Goal: Transaction & Acquisition: Purchase product/service

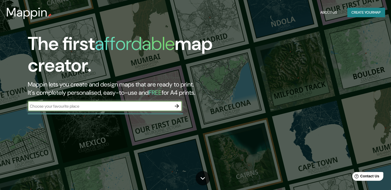
click at [100, 109] on input "text" at bounding box center [100, 106] width 144 height 6
type input "[PERSON_NAME] [STREET_ADDRESS]"
click at [177, 109] on icon "button" at bounding box center [177, 106] width 6 height 6
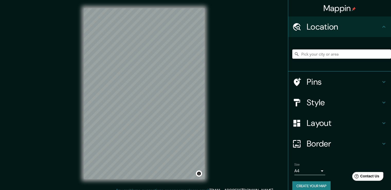
click at [329, 59] on input "Pick your city or area" at bounding box center [342, 53] width 99 height 9
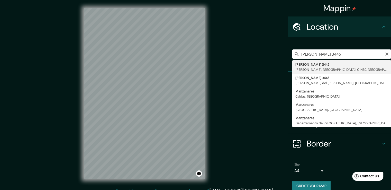
type input "[PERSON_NAME][STREET_ADDRESS][PERSON_NAME]"
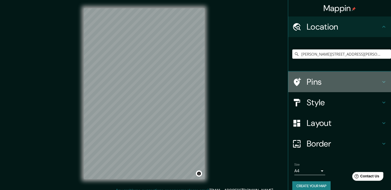
click at [381, 85] on icon at bounding box center [384, 82] width 6 height 6
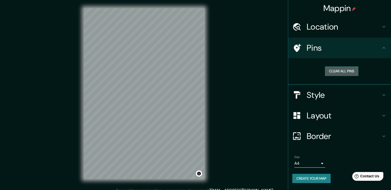
click at [338, 76] on button "Clear all pins" at bounding box center [341, 71] width 33 height 10
click at [312, 53] on h4 "Pins" at bounding box center [344, 48] width 74 height 10
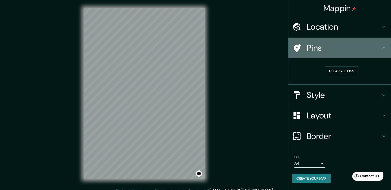
click at [366, 53] on h4 "Pins" at bounding box center [344, 48] width 74 height 10
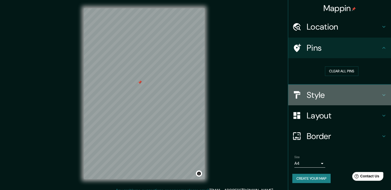
click at [385, 105] on div "Style" at bounding box center [339, 95] width 103 height 21
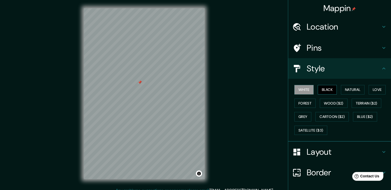
click at [333, 94] on button "Black" at bounding box center [327, 90] width 19 height 10
click at [356, 94] on button "Natural" at bounding box center [353, 90] width 24 height 10
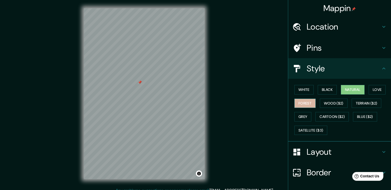
click at [316, 108] on button "Forest" at bounding box center [305, 104] width 21 height 10
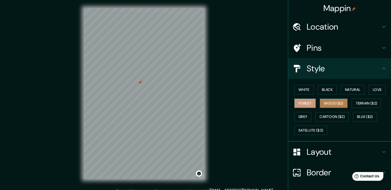
click at [348, 108] on button "Wood ($2)" at bounding box center [334, 104] width 28 height 10
click at [312, 121] on button "Grey" at bounding box center [303, 117] width 17 height 10
click at [336, 137] on div "White Black Natural Love Forest Wood ($2) Terrain ($2) Grey Cartoon ($2) Blue (…" at bounding box center [342, 110] width 99 height 54
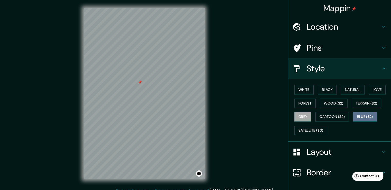
click at [359, 121] on button "Blue ($2)" at bounding box center [365, 117] width 24 height 10
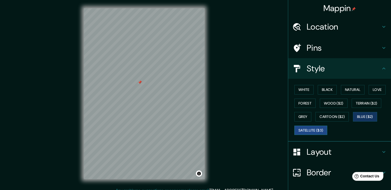
click at [323, 135] on button "Satellite ($3)" at bounding box center [311, 131] width 33 height 10
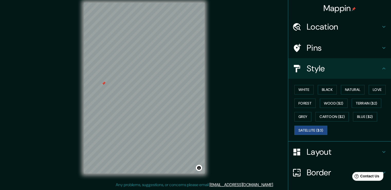
scroll to position [4, 0]
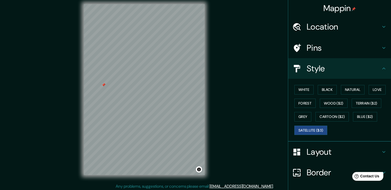
click at [377, 37] on div "Location" at bounding box center [339, 26] width 103 height 21
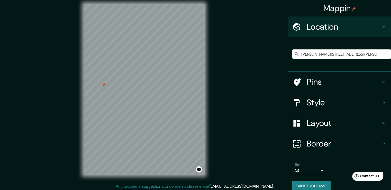
click at [377, 34] on div "Location" at bounding box center [339, 26] width 103 height 21
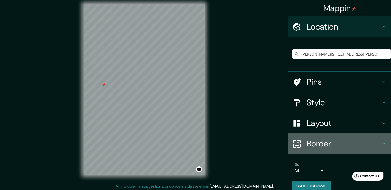
click at [341, 149] on h4 "Border" at bounding box center [344, 143] width 74 height 10
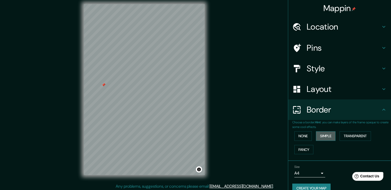
click at [324, 141] on button "Simple" at bounding box center [326, 136] width 20 height 10
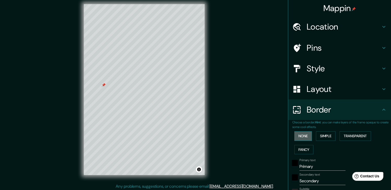
click at [307, 141] on button "None" at bounding box center [303, 136] width 17 height 10
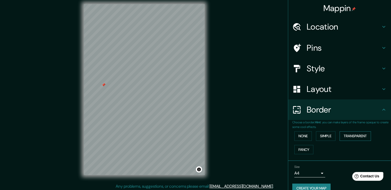
click at [357, 141] on button "Transparent" at bounding box center [355, 136] width 31 height 10
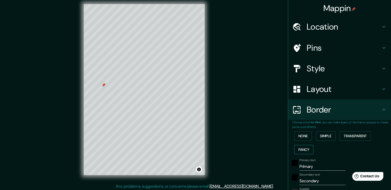
click at [305, 154] on button "Fancy" at bounding box center [304, 150] width 19 height 10
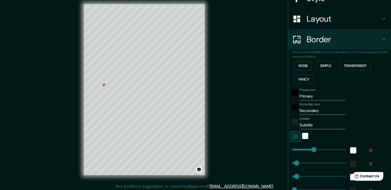
scroll to position [82, 0]
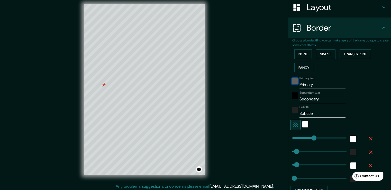
click at [292, 84] on div "black" at bounding box center [295, 81] width 6 height 6
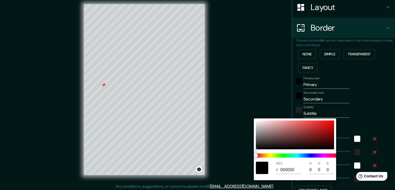
type input "38"
type input "19"
type input "38"
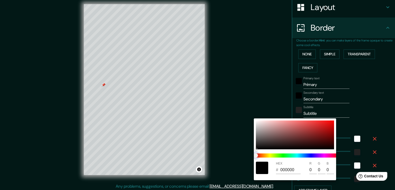
type input "19"
type input "38"
type input "19"
type input "38"
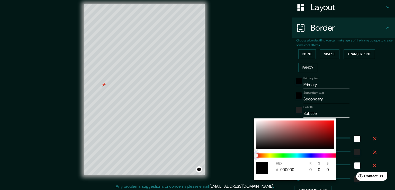
type input "38"
type input "19"
type input "38"
type input "19"
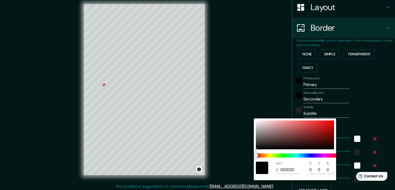
type input "38"
type input "19"
type input "38"
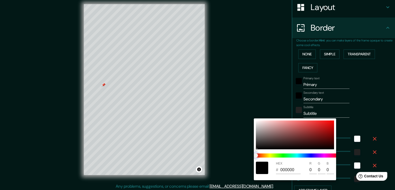
type input "19"
type input "38"
type input "19"
type input "38"
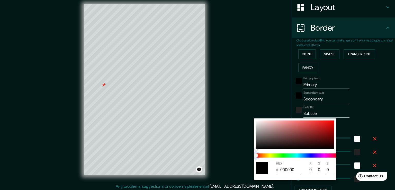
type input "38"
type input "19"
drag, startPoint x: 260, startPoint y: 156, endPoint x: 341, endPoint y: 145, distance: 81.2
click at [341, 145] on div "HEX # 000000 R 0 G 0 B 0" at bounding box center [197, 95] width 395 height 190
type input "38"
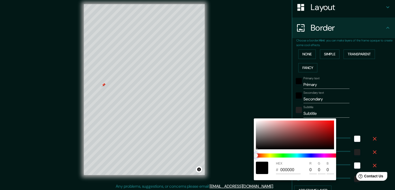
type input "38"
type input "19"
click at [281, 154] on span at bounding box center [297, 155] width 82 height 4
click at [281, 155] on span at bounding box center [297, 155] width 82 height 4
type input "38"
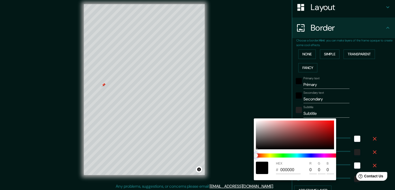
type input "38"
type input "19"
type input "38"
type input "19"
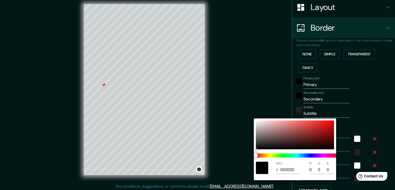
click at [290, 155] on span at bounding box center [297, 155] width 82 height 4
click at [364, 137] on div at bounding box center [197, 95] width 395 height 190
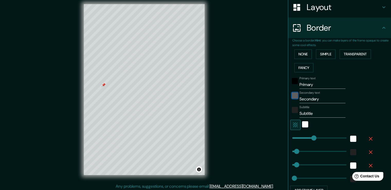
click at [293, 99] on div "black" at bounding box center [295, 95] width 6 height 6
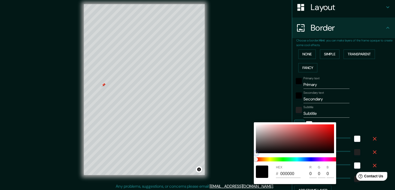
drag, startPoint x: 294, startPoint y: 136, endPoint x: 338, endPoint y: 132, distance: 43.7
click at [294, 137] on div at bounding box center [295, 138] width 78 height 29
type input "38"
type input "19"
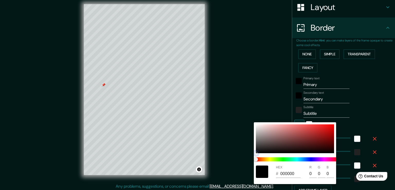
type input "904949"
type input "144"
type input "73"
click at [336, 132] on div "HEX # 904949 R 144 G 73 B 73" at bounding box center [295, 153] width 82 height 62
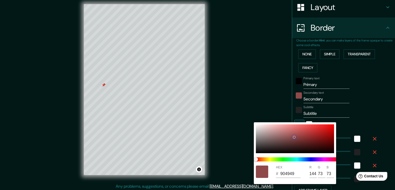
click at [303, 151] on div at bounding box center [295, 138] width 78 height 29
type input "38"
type input "19"
type input "170909"
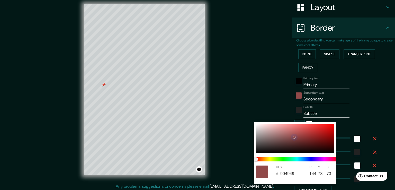
type input "23"
type input "9"
click at [373, 130] on div at bounding box center [197, 95] width 395 height 190
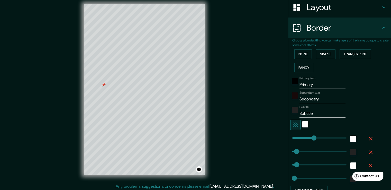
click at [310, 118] on input "Subtitle" at bounding box center [323, 113] width 46 height 8
drag, startPoint x: 321, startPoint y: 147, endPoint x: 298, endPoint y: 149, distance: 23.0
click at [300, 118] on input "Subtitle" at bounding box center [323, 113] width 46 height 8
type input "S"
type input "38"
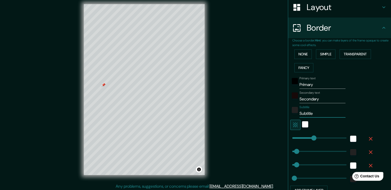
type input "38"
type input "19"
type input "38"
type input "19"
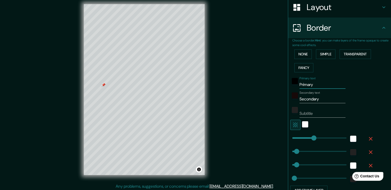
drag, startPoint x: 333, startPoint y: 113, endPoint x: 280, endPoint y: 111, distance: 53.8
click at [280, 111] on div "Mappin Location [STREET_ADDRESS][PERSON_NAME] Pins Style Layout Border Choose a…" at bounding box center [195, 94] width 391 height 196
type input "38"
type input "19"
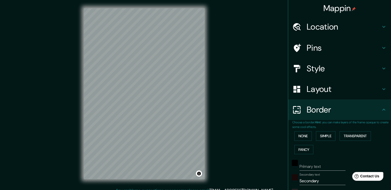
click at [356, 37] on div "Location" at bounding box center [339, 26] width 103 height 21
type input "209"
type input "42"
type input "21"
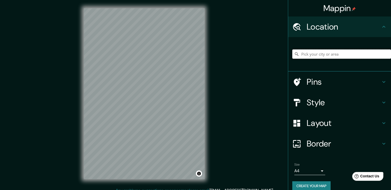
click at [338, 59] on input "Pick your city or area" at bounding box center [342, 53] width 99 height 9
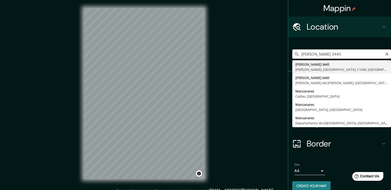
type input "[PERSON_NAME][STREET_ADDRESS][PERSON_NAME]"
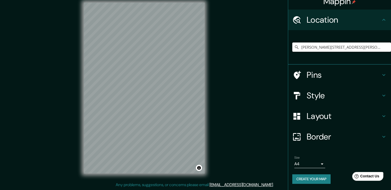
scroll to position [11, 0]
click at [339, 135] on h4 "Border" at bounding box center [344, 136] width 74 height 10
type input "209"
type input "42"
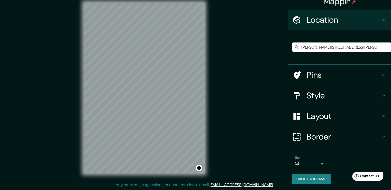
type input "21"
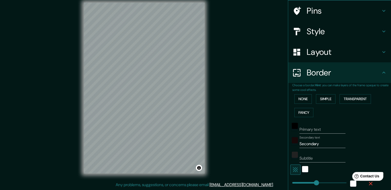
scroll to position [37, 0]
click at [329, 134] on input "Primary text" at bounding box center [323, 129] width 46 height 8
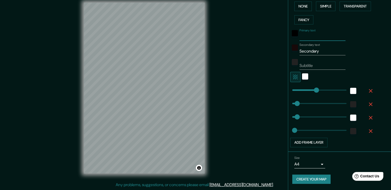
scroll to position [170, 0]
type input "209"
type input "m"
type input "209"
type input "42"
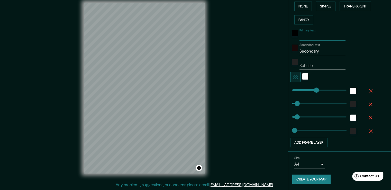
type input "42"
type input "21"
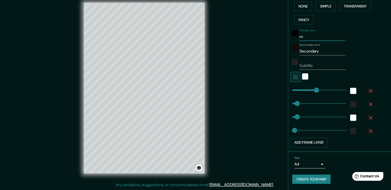
type input "ma"
type input "209"
type input "42"
type input "21"
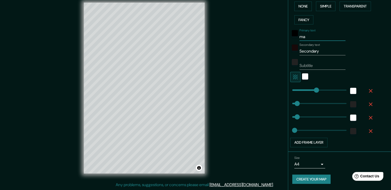
type input "man"
type input "209"
type input "42"
type input "21"
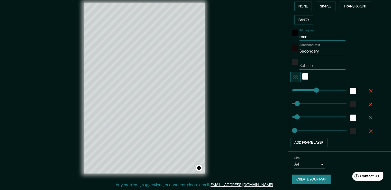
type input "ma"
type input "209"
type input "42"
type input "21"
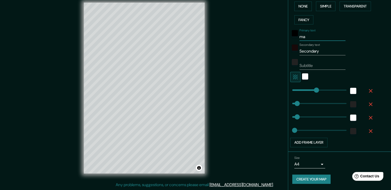
type input "m"
type input "209"
type input "42"
type input "21"
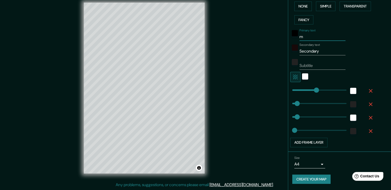
type input "mA"
type input "209"
type input "42"
type input "21"
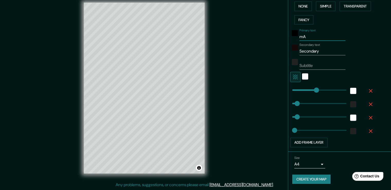
type input "mAN"
type input "209"
type input "42"
type input "21"
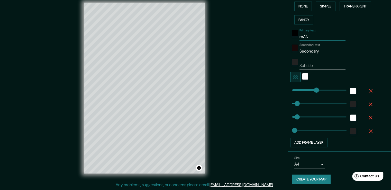
type input "[PERSON_NAME]"
type input "209"
type input "42"
type input "21"
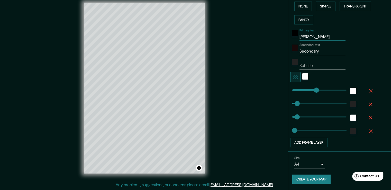
type input "mANZA"
type input "209"
type input "42"
type input "21"
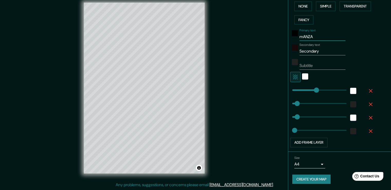
type input "mANZAN"
type input "209"
type input "42"
type input "21"
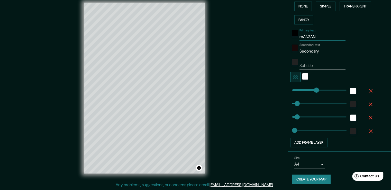
type input "mANZANA"
type input "209"
type input "42"
type input "21"
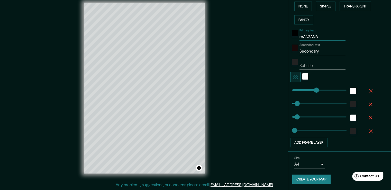
type input "mANZANAR"
type input "209"
type input "42"
type input "21"
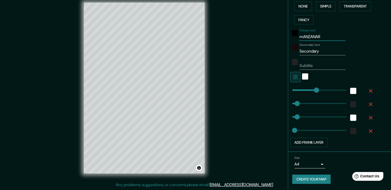
type input "mANZANARE"
type input "209"
type input "42"
type input "21"
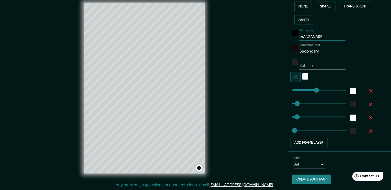
type input "[PERSON_NAME]"
type input "209"
type input "42"
type input "21"
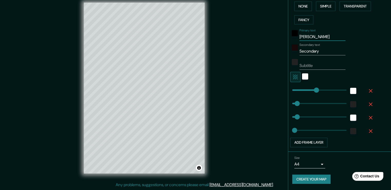
type input "[PERSON_NAME]"
drag, startPoint x: 328, startPoint y: 43, endPoint x: 267, endPoint y: 39, distance: 61.4
click at [267, 39] on div "Mappin Location [STREET_ADDRESS][PERSON_NAME] Pins Style Layout Border Choose a…" at bounding box center [195, 92] width 391 height 196
type input "209"
type input "42"
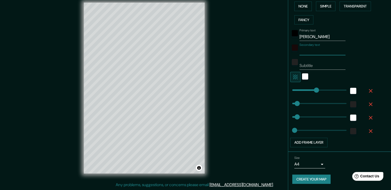
type input "42"
type input "21"
type input "3"
type input "209"
type input "42"
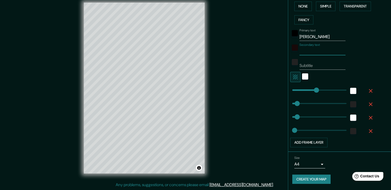
type input "42"
type input "21"
type input "34"
type input "209"
type input "42"
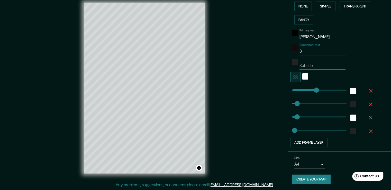
type input "42"
type input "21"
type input "344"
type input "209"
type input "42"
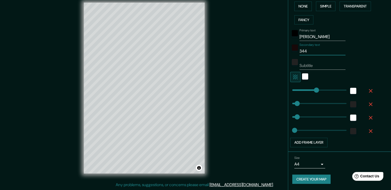
type input "42"
type input "21"
type input "3445"
type input "209"
type input "42"
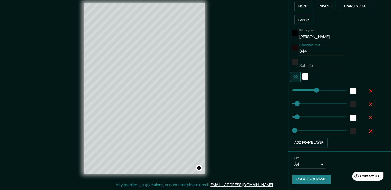
type input "42"
type input "21"
type input "3445"
click at [313, 62] on input "Subtitle" at bounding box center [323, 66] width 46 height 8
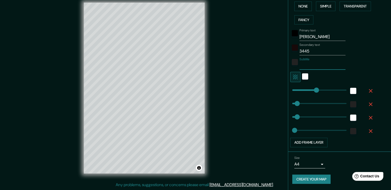
type input "S"
type input "209"
type input "42"
type input "21"
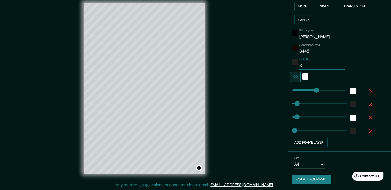
type input "SA"
type input "209"
type input "42"
type input "21"
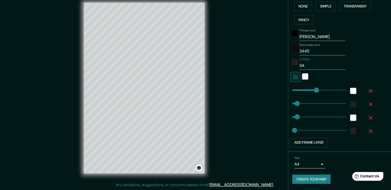
type input "SAV"
type input "209"
type input "42"
type input "21"
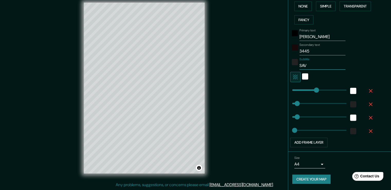
type input "SAVE"
type input "209"
type input "42"
type input "21"
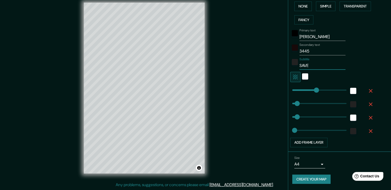
type input "SAV"
type input "209"
type input "42"
type input "21"
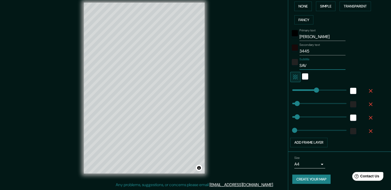
type input "SA"
type input "209"
type input "42"
drag, startPoint x: 338, startPoint y: 41, endPoint x: 328, endPoint y: 43, distance: 10.4
click at [328, 41] on input "[PERSON_NAME]" at bounding box center [323, 37] width 46 height 8
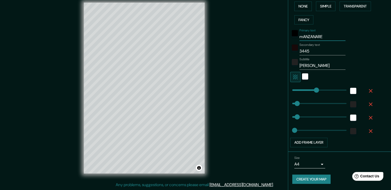
click at [342, 41] on input "mANZANARE" at bounding box center [323, 37] width 46 height 8
click at [332, 55] on input "3445" at bounding box center [323, 51] width 46 height 8
click at [379, 75] on div "Primary text [PERSON_NAME] Secondary text 3445 Subtitle [PERSON_NAME] Add frame…" at bounding box center [342, 87] width 99 height 121
click at [292, 65] on div "color-222222" at bounding box center [295, 62] width 6 height 6
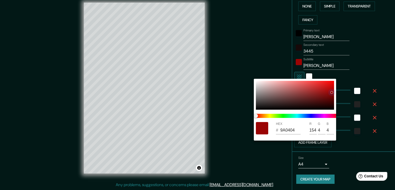
drag, startPoint x: 258, startPoint y: 97, endPoint x: 329, endPoint y: 92, distance: 72.0
click at [332, 92] on div at bounding box center [295, 95] width 78 height 29
click at [316, 103] on div at bounding box center [295, 95] width 78 height 29
drag, startPoint x: 330, startPoint y: 97, endPoint x: 312, endPoint y: 108, distance: 20.8
click at [330, 97] on div at bounding box center [295, 95] width 78 height 29
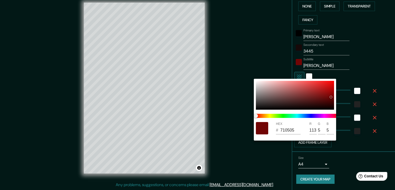
click at [265, 129] on div at bounding box center [262, 128] width 12 height 12
click at [290, 132] on input "710505" at bounding box center [290, 130] width 20 height 8
click at [329, 125] on label "B" at bounding box center [328, 123] width 2 height 3
click at [329, 126] on input "5" at bounding box center [330, 130] width 7 height 8
click at [378, 71] on div at bounding box center [197, 95] width 395 height 190
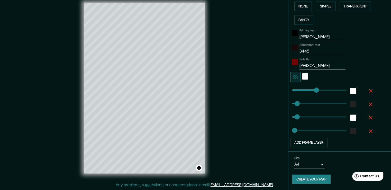
click at [296, 80] on icon "button" at bounding box center [296, 77] width 6 height 6
drag, startPoint x: 311, startPoint y: 98, endPoint x: 362, endPoint y: 97, distance: 51.0
drag, startPoint x: 342, startPoint y: 103, endPoint x: 312, endPoint y: 102, distance: 30.1
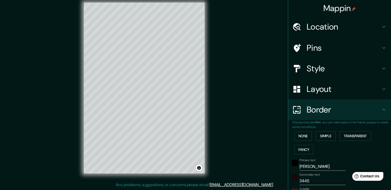
click at [335, 94] on h4 "Layout" at bounding box center [344, 89] width 74 height 10
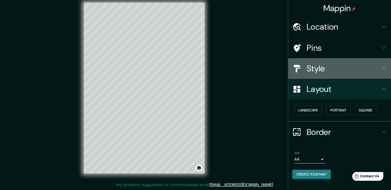
click at [312, 79] on div "Style" at bounding box center [339, 68] width 103 height 21
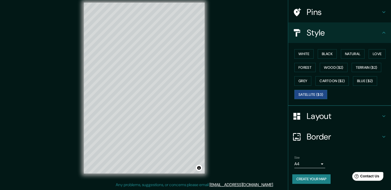
click at [318, 111] on h4 "Layout" at bounding box center [344, 116] width 74 height 10
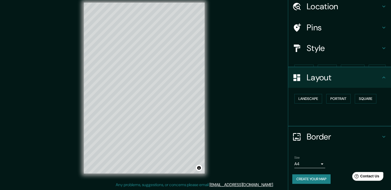
scroll to position [38, 0]
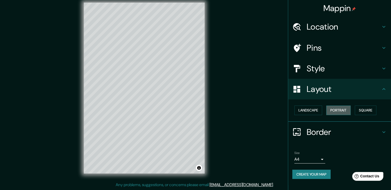
click at [343, 106] on button "Portrait" at bounding box center [339, 111] width 24 height 10
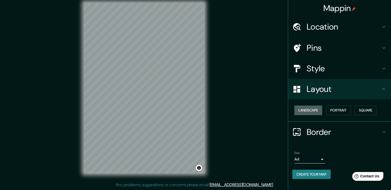
click at [314, 106] on button "Landscape" at bounding box center [309, 111] width 28 height 10
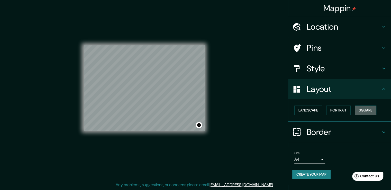
click at [355, 106] on button "Square" at bounding box center [366, 111] width 22 height 10
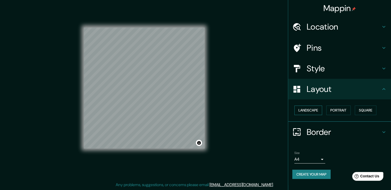
click at [314, 106] on button "Landscape" at bounding box center [309, 111] width 28 height 10
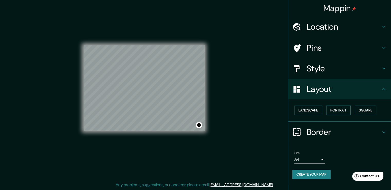
click at [349, 106] on button "Portrait" at bounding box center [339, 111] width 24 height 10
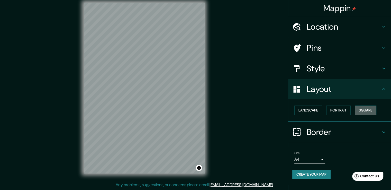
click at [355, 111] on button "Square" at bounding box center [366, 111] width 22 height 10
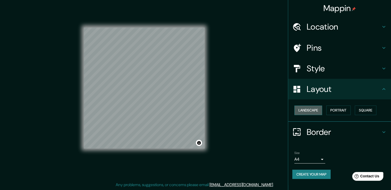
click at [306, 106] on button "Landscape" at bounding box center [309, 111] width 28 height 10
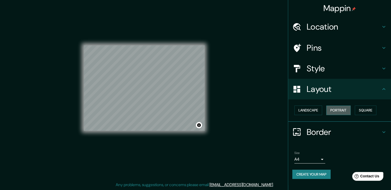
click at [347, 106] on button "Portrait" at bounding box center [339, 111] width 24 height 10
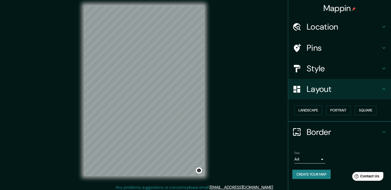
scroll to position [0, 0]
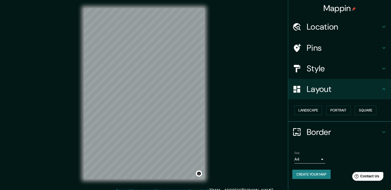
click at [334, 63] on h4 "Style" at bounding box center [344, 68] width 74 height 10
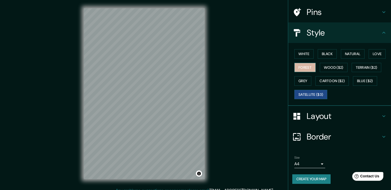
click at [316, 72] on button "Forest" at bounding box center [305, 68] width 21 height 10
click at [301, 59] on button "White" at bounding box center [304, 54] width 19 height 10
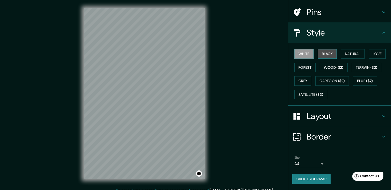
click at [319, 59] on button "Black" at bounding box center [327, 54] width 19 height 10
click at [327, 59] on button "Black" at bounding box center [327, 54] width 19 height 10
click at [355, 59] on button "Natural" at bounding box center [353, 54] width 24 height 10
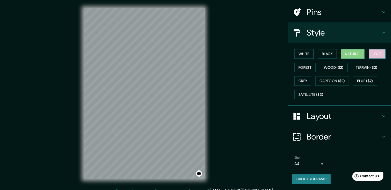
click at [369, 59] on button "Love" at bounding box center [377, 54] width 17 height 10
click at [316, 72] on button "Forest" at bounding box center [305, 68] width 21 height 10
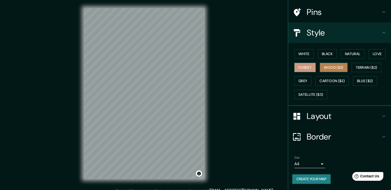
click at [348, 72] on button "Wood ($2)" at bounding box center [334, 68] width 28 height 10
click at [0, 0] on html "Mappin Location [GEOGRAPHIC_DATA] [STREET_ADDRESS][PERSON_NAME] Pins Style Whit…" at bounding box center [195, 95] width 391 height 190
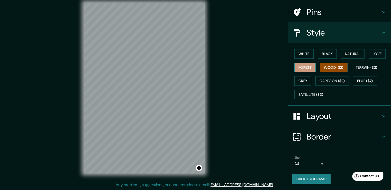
click at [316, 72] on button "Forest" at bounding box center [305, 68] width 21 height 10
click at [369, 59] on button "Love" at bounding box center [377, 54] width 17 height 10
click at [302, 101] on div "White Black Natural Love Forest Wood ($2) Terrain ($2) Grey Cartoon ($2) Blue (…" at bounding box center [342, 74] width 99 height 54
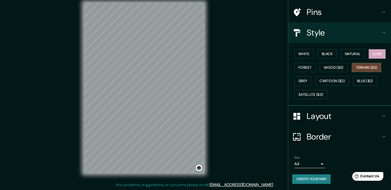
click at [352, 72] on button "Terrain ($2)" at bounding box center [367, 68] width 30 height 10
click at [312, 86] on button "Grey" at bounding box center [303, 81] width 17 height 10
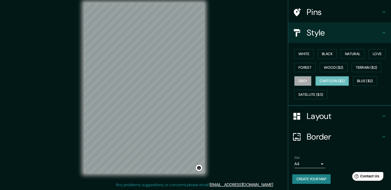
click at [316, 86] on button "Cartoon ($2)" at bounding box center [332, 81] width 33 height 10
click at [353, 86] on button "Blue ($2)" at bounding box center [365, 81] width 24 height 10
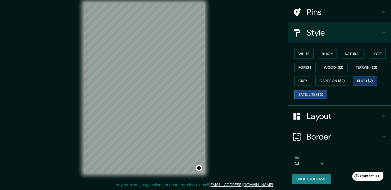
click at [325, 99] on button "Satellite ($3)" at bounding box center [311, 95] width 33 height 10
click at [303, 59] on button "White" at bounding box center [304, 54] width 19 height 10
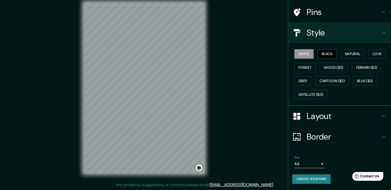
click at [326, 59] on button "Black" at bounding box center [327, 54] width 19 height 10
click at [267, 67] on div "Mappin Location [GEOGRAPHIC_DATA] [STREET_ADDRESS][PERSON_NAME] Pins Style Whit…" at bounding box center [195, 92] width 391 height 196
click at [300, 60] on div "White Black Natural Love Forest Wood ($2) Terrain ($2) Grey Cartoon ($2) Blue (…" at bounding box center [342, 74] width 99 height 54
click at [303, 59] on button "White" at bounding box center [304, 54] width 19 height 10
click at [360, 59] on button "Natural" at bounding box center [353, 54] width 24 height 10
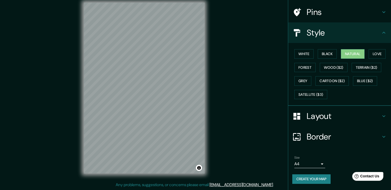
click at [360, 10] on div "Pins" at bounding box center [339, 12] width 103 height 21
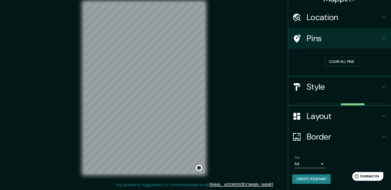
scroll to position [27, 0]
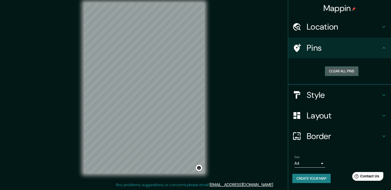
click at [335, 66] on button "Clear all pins" at bounding box center [341, 71] width 33 height 10
click at [325, 66] on button "Clear all pins" at bounding box center [341, 71] width 33 height 10
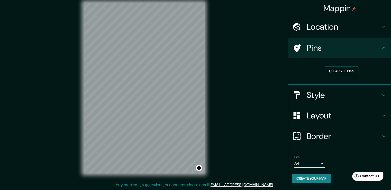
scroll to position [14, 0]
click at [323, 93] on h4 "Style" at bounding box center [344, 95] width 74 height 10
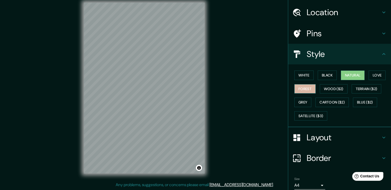
click at [316, 94] on button "Forest" at bounding box center [305, 89] width 21 height 10
click at [348, 94] on button "Wood ($2)" at bounding box center [334, 89] width 28 height 10
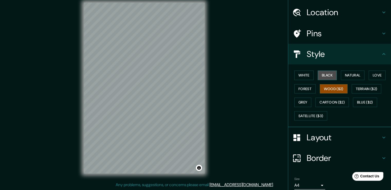
click at [318, 80] on button "Black" at bounding box center [327, 76] width 19 height 10
click at [306, 80] on button "White" at bounding box center [304, 76] width 19 height 10
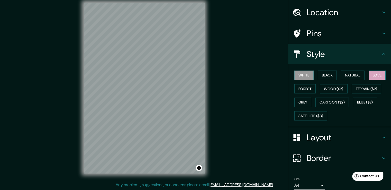
click at [369, 80] on button "Love" at bounding box center [377, 76] width 17 height 10
click at [316, 94] on button "Forest" at bounding box center [305, 89] width 21 height 10
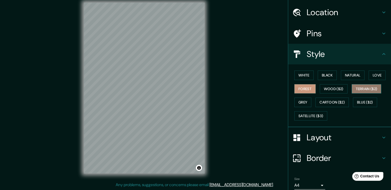
click at [352, 94] on button "Terrain ($2)" at bounding box center [367, 89] width 30 height 10
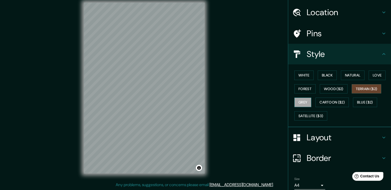
click at [312, 107] on button "Grey" at bounding box center [303, 103] width 17 height 10
click at [348, 94] on button "Wood ($2)" at bounding box center [334, 89] width 28 height 10
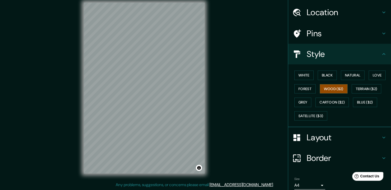
click at [333, 22] on div "Location" at bounding box center [339, 12] width 103 height 21
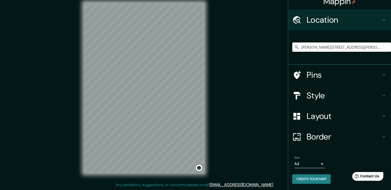
click at [327, 93] on div "Style" at bounding box center [339, 95] width 103 height 21
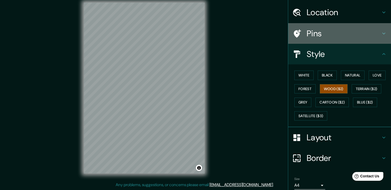
click at [311, 39] on h4 "Pins" at bounding box center [344, 33] width 74 height 10
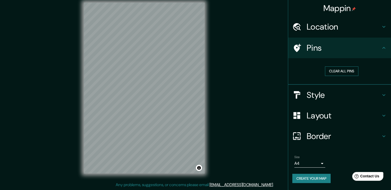
click at [337, 66] on button "Clear all pins" at bounding box center [341, 71] width 33 height 10
click at [178, 118] on div at bounding box center [178, 120] width 4 height 4
click at [179, 112] on div at bounding box center [178, 114] width 4 height 4
click at [182, 113] on div at bounding box center [180, 115] width 4 height 4
click at [182, 115] on div at bounding box center [181, 117] width 4 height 4
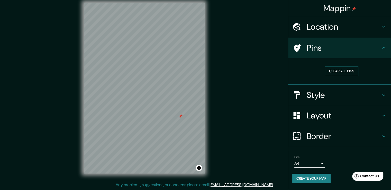
click at [181, 114] on div at bounding box center [181, 116] width 4 height 4
click at [333, 140] on h4 "Border" at bounding box center [344, 136] width 74 height 10
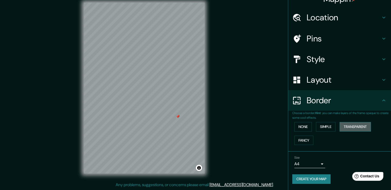
click at [347, 131] on button "Transparent" at bounding box center [355, 127] width 31 height 10
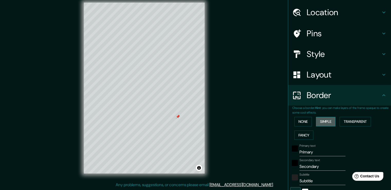
click at [326, 126] on button "Simple" at bounding box center [326, 122] width 20 height 10
click at [306, 126] on button "None" at bounding box center [303, 122] width 17 height 10
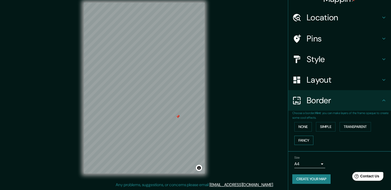
click at [304, 145] on button "Fancy" at bounding box center [304, 141] width 19 height 10
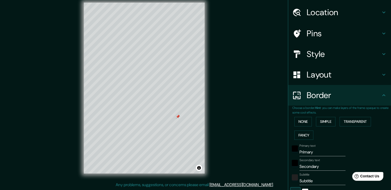
click at [334, 142] on div "None Simple Transparent Fancy" at bounding box center [342, 128] width 99 height 27
click at [329, 126] on button "Simple" at bounding box center [326, 122] width 20 height 10
click at [364, 126] on button "Transparent" at bounding box center [355, 122] width 31 height 10
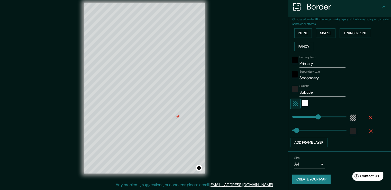
scroll to position [143, 0]
click at [294, 138] on button "Add frame layer" at bounding box center [309, 143] width 37 height 10
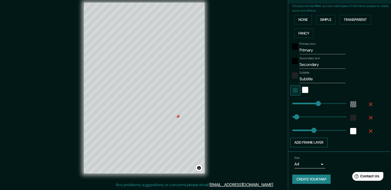
click at [296, 147] on button "Add frame layer" at bounding box center [309, 143] width 37 height 10
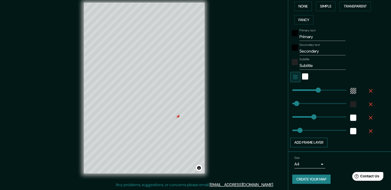
click at [298, 133] on span at bounding box center [300, 130] width 5 height 5
click at [302, 147] on div "Primary text Primary Secondary text Secondary Subtitle Subtitle Add frame layer" at bounding box center [334, 87] width 82 height 121
click at [301, 147] on button "Add frame layer" at bounding box center [309, 143] width 37 height 10
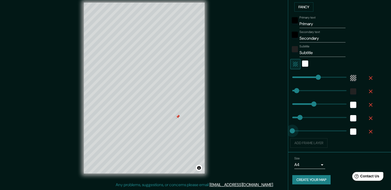
drag, startPoint x: 300, startPoint y: 165, endPoint x: 285, endPoint y: 165, distance: 14.4
drag, startPoint x: 298, startPoint y: 152, endPoint x: 278, endPoint y: 156, distance: 20.5
drag, startPoint x: 313, startPoint y: 140, endPoint x: 279, endPoint y: 140, distance: 34.2
drag, startPoint x: 292, startPoint y: 124, endPoint x: 275, endPoint y: 125, distance: 17.2
drag, startPoint x: 290, startPoint y: 125, endPoint x: 266, endPoint y: 123, distance: 24.3
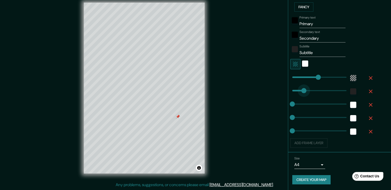
click at [266, 123] on div "Mappin Location [STREET_ADDRESS][PERSON_NAME] Pins Style Layout Border Choose a…" at bounding box center [195, 92] width 391 height 196
drag, startPoint x: 314, startPoint y: 113, endPoint x: 279, endPoint y: 116, distance: 35.7
drag, startPoint x: 285, startPoint y: 125, endPoint x: 321, endPoint y: 128, distance: 36.1
drag, startPoint x: 319, startPoint y: 129, endPoint x: 241, endPoint y: 139, distance: 78.1
drag, startPoint x: 290, startPoint y: 154, endPoint x: 237, endPoint y: 163, distance: 53.8
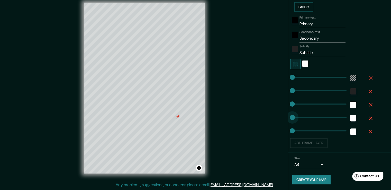
click at [237, 162] on div "Mappin Location [STREET_ADDRESS][PERSON_NAME] Pins Style Layout Border Choose a…" at bounding box center [195, 92] width 391 height 196
drag, startPoint x: 289, startPoint y: 130, endPoint x: 210, endPoint y: 101, distance: 84.2
click at [210, 101] on div "Mappin Location [STREET_ADDRESS][PERSON_NAME] Pins Style Layout Border Choose a…" at bounding box center [195, 92] width 391 height 196
click at [306, 141] on div "Add frame layer" at bounding box center [333, 143] width 84 height 10
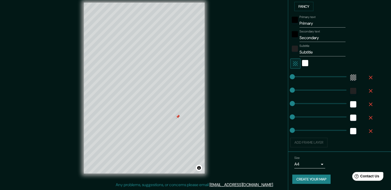
click at [306, 138] on div "Add frame layer" at bounding box center [333, 143] width 84 height 10
drag, startPoint x: 289, startPoint y: 68, endPoint x: 311, endPoint y: 73, distance: 22.3
drag, startPoint x: 285, startPoint y: 83, endPoint x: 299, endPoint y: 85, distance: 13.5
drag, startPoint x: 291, startPoint y: 101, endPoint x: 284, endPoint y: 101, distance: 7.0
click at [290, 101] on span at bounding box center [292, 103] width 5 height 5
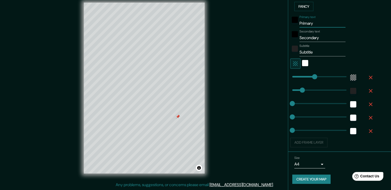
drag, startPoint x: 323, startPoint y: 12, endPoint x: 252, endPoint y: 17, distance: 71.7
click at [252, 17] on div "Mappin Location [STREET_ADDRESS][PERSON_NAME] Pins Style Layout Border Choose a…" at bounding box center [195, 92] width 391 height 196
drag, startPoint x: 333, startPoint y: 26, endPoint x: 248, endPoint y: 32, distance: 86.2
click at [250, 32] on div "Mappin Location [STREET_ADDRESS][PERSON_NAME] Pins Style Layout Border Choose a…" at bounding box center [195, 92] width 391 height 196
click at [300, 34] on input "3345" at bounding box center [323, 38] width 46 height 8
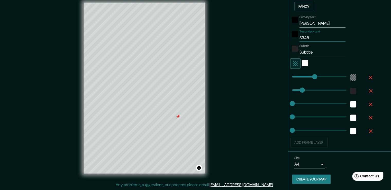
click at [304, 34] on input "3345" at bounding box center [323, 38] width 46 height 8
click at [302, 34] on input "3345" at bounding box center [323, 38] width 46 height 8
drag, startPoint x: 327, startPoint y: 46, endPoint x: 239, endPoint y: 42, distance: 88.1
click at [239, 42] on div "Mappin Location [STREET_ADDRESS][PERSON_NAME] Pins Style Layout Border Choose a…" at bounding box center [195, 92] width 391 height 196
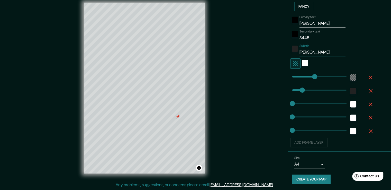
click at [376, 39] on div "Primary text [PERSON_NAME] Secondary text 3445 Subtitle [PERSON_NAME] Add frame…" at bounding box center [342, 80] width 99 height 134
click at [310, 177] on button "Create your map" at bounding box center [312, 179] width 38 height 10
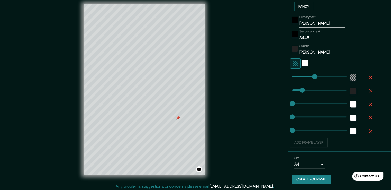
scroll to position [0, 0]
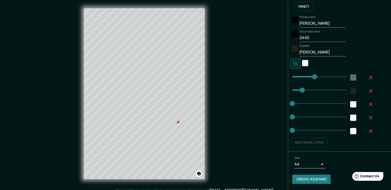
drag, startPoint x: 251, startPoint y: 119, endPoint x: 254, endPoint y: 103, distance: 15.9
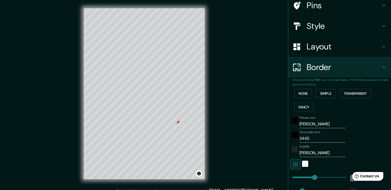
scroll to position [42, 0]
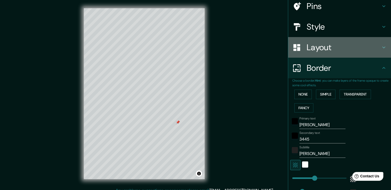
click at [345, 52] on h4 "Layout" at bounding box center [344, 47] width 74 height 10
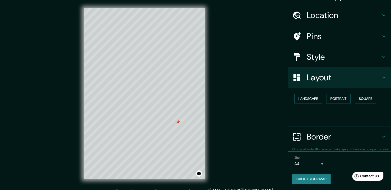
scroll to position [38, 0]
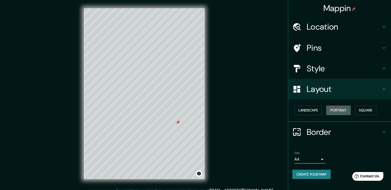
click at [344, 106] on button "Portrait" at bounding box center [339, 111] width 24 height 10
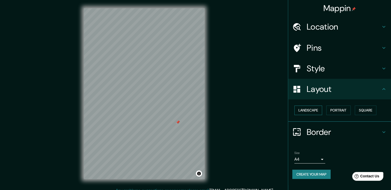
click at [316, 106] on button "Landscape" at bounding box center [309, 111] width 28 height 10
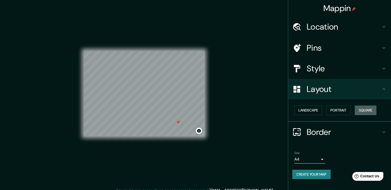
click at [355, 106] on button "Square" at bounding box center [366, 111] width 22 height 10
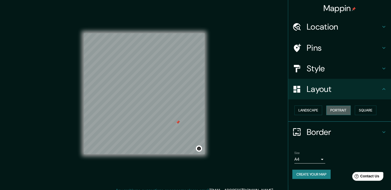
click at [350, 106] on button "Portrait" at bounding box center [339, 111] width 24 height 10
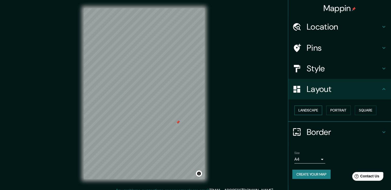
click at [306, 106] on button "Landscape" at bounding box center [309, 111] width 28 height 10
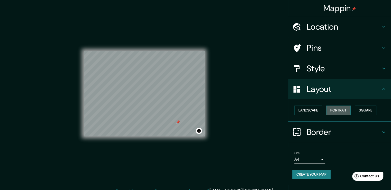
click at [336, 106] on button "Portrait" at bounding box center [339, 111] width 24 height 10
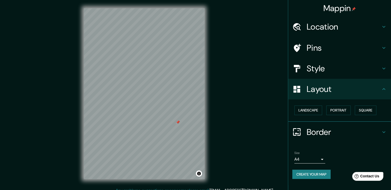
scroll to position [7, 0]
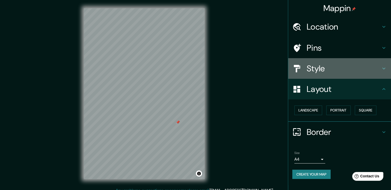
click at [360, 79] on div "Style" at bounding box center [339, 68] width 103 height 21
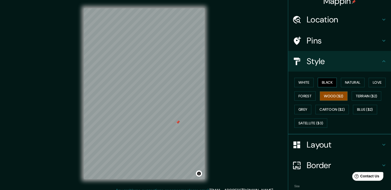
click at [335, 87] on button "Black" at bounding box center [327, 83] width 19 height 10
click at [363, 87] on button "Natural" at bounding box center [353, 83] width 24 height 10
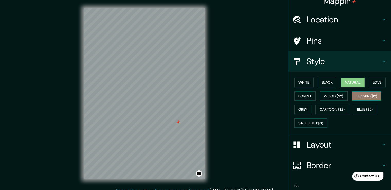
click at [352, 101] on button "Terrain ($2)" at bounding box center [367, 96] width 30 height 10
click at [312, 114] on button "Grey" at bounding box center [303, 110] width 17 height 10
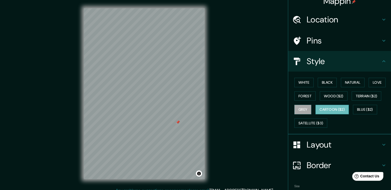
click at [316, 114] on button "Cartoon ($2)" at bounding box center [332, 110] width 33 height 10
click at [354, 114] on button "Blue ($2)" at bounding box center [365, 110] width 24 height 10
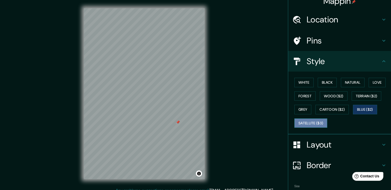
click at [305, 128] on button "Satellite ($3)" at bounding box center [311, 123] width 33 height 10
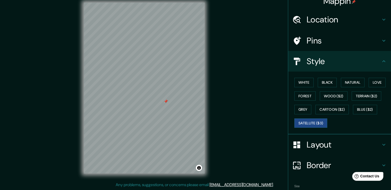
scroll to position [11, 0]
click at [343, 98] on div "White Black Natural Love Forest Wood ($2) Terrain ($2) Grey Cartoon ($2) Blue (…" at bounding box center [342, 103] width 99 height 54
click at [346, 87] on button "Natural" at bounding box center [353, 83] width 24 height 10
click at [334, 87] on button "Black" at bounding box center [327, 83] width 19 height 10
click at [308, 87] on button "White" at bounding box center [304, 83] width 19 height 10
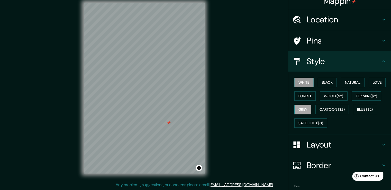
click at [312, 114] on button "Grey" at bounding box center [303, 110] width 17 height 10
click at [353, 114] on button "Blue ($2)" at bounding box center [365, 110] width 24 height 10
click at [314, 130] on div "White Black Natural Love Forest Wood ($2) Terrain ($2) Grey Cartoon ($2) Blue (…" at bounding box center [342, 103] width 99 height 54
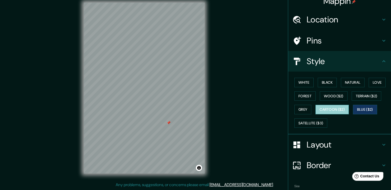
click at [318, 114] on button "Cartoon ($2)" at bounding box center [332, 110] width 33 height 10
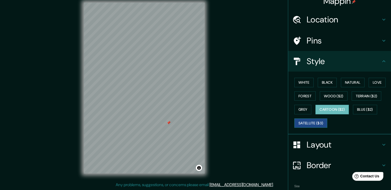
click at [314, 128] on button "Satellite ($3)" at bounding box center [311, 123] width 33 height 10
click at [302, 87] on button "White" at bounding box center [304, 83] width 19 height 10
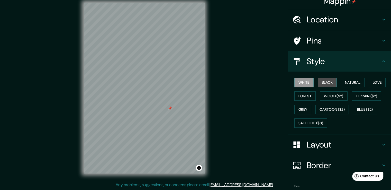
click at [329, 87] on button "Black" at bounding box center [327, 83] width 19 height 10
click at [357, 87] on button "Natural" at bounding box center [353, 83] width 24 height 10
click at [181, 93] on div at bounding box center [181, 95] width 4 height 4
click at [170, 104] on div at bounding box center [169, 106] width 4 height 4
click at [386, 92] on div "White Black Natural Love Forest Wood ($2) Terrain ($2) Grey Cartoon ($2) Blue (…" at bounding box center [342, 103] width 99 height 54
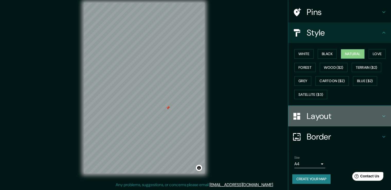
click at [368, 111] on h4 "Layout" at bounding box center [344, 116] width 74 height 10
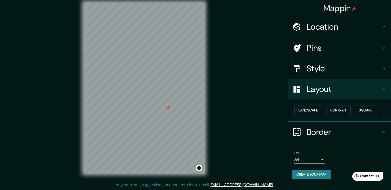
scroll to position [38, 0]
click at [355, 108] on button "Square" at bounding box center [366, 111] width 22 height 10
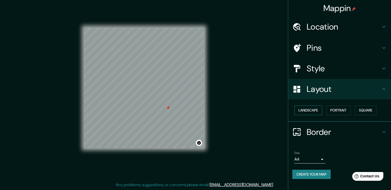
click at [304, 106] on button "Landscape" at bounding box center [309, 111] width 28 height 10
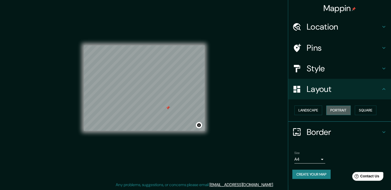
click at [343, 106] on button "Portrait" at bounding box center [339, 111] width 24 height 10
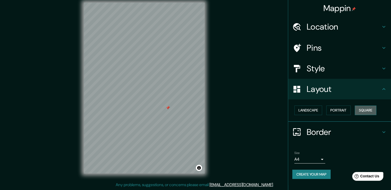
click at [355, 106] on button "Square" at bounding box center [366, 111] width 22 height 10
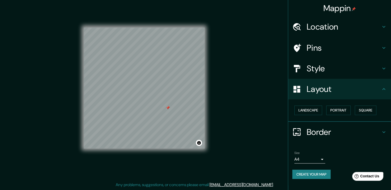
click at [385, 103] on div "Landscape [GEOGRAPHIC_DATA]" at bounding box center [342, 110] width 99 height 14
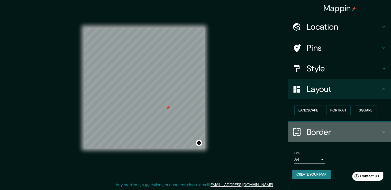
click at [367, 137] on h4 "Border" at bounding box center [344, 132] width 74 height 10
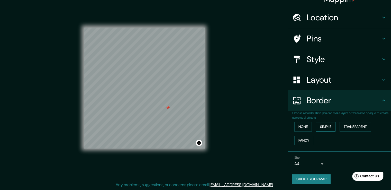
click at [319, 128] on button "Simple" at bounding box center [326, 127] width 20 height 10
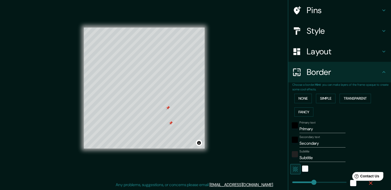
click at [170, 121] on div at bounding box center [171, 123] width 4 height 4
drag, startPoint x: 322, startPoint y: 157, endPoint x: 175, endPoint y: 151, distance: 146.8
click at [177, 151] on div "Mappin Location [STREET_ADDRESS][PERSON_NAME] Pins Style Layout Border Choose a…" at bounding box center [195, 92] width 391 height 196
click at [324, 162] on div "Subtitle Subtitle" at bounding box center [323, 156] width 46 height 12
drag, startPoint x: 330, startPoint y: 177, endPoint x: 236, endPoint y: 180, distance: 93.2
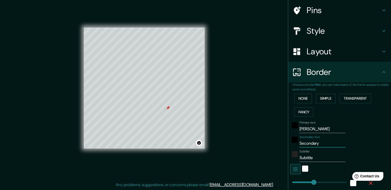
click at [236, 180] on div "Mappin Location [STREET_ADDRESS][PERSON_NAME] Pins Style Layout Border Choose a…" at bounding box center [195, 92] width 391 height 196
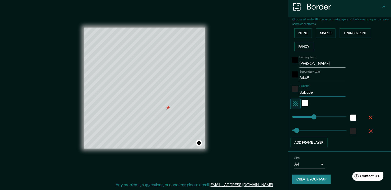
drag, startPoint x: 323, startPoint y: 84, endPoint x: 249, endPoint y: 100, distance: 75.1
click at [250, 100] on div "Mappin Location [STREET_ADDRESS][PERSON_NAME] Pins Style Layout Border Choose a…" at bounding box center [195, 92] width 391 height 196
click at [300, 88] on input "[PERSON_NAME]" at bounding box center [323, 92] width 46 height 8
click at [359, 70] on div "Secondary text 3445" at bounding box center [333, 76] width 84 height 12
click at [327, 179] on button "Create your map" at bounding box center [312, 179] width 38 height 10
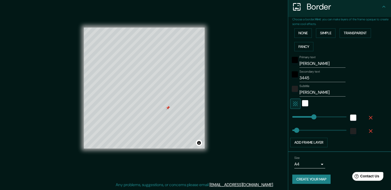
scroll to position [0, 0]
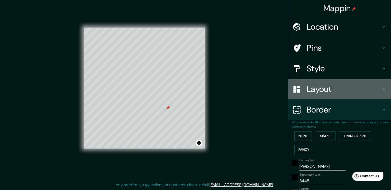
click at [363, 94] on h4 "Layout" at bounding box center [344, 89] width 74 height 10
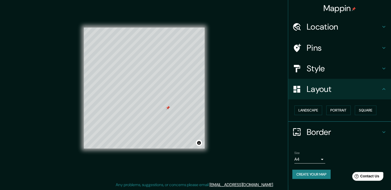
click at [370, 74] on h4 "Style" at bounding box center [344, 68] width 74 height 10
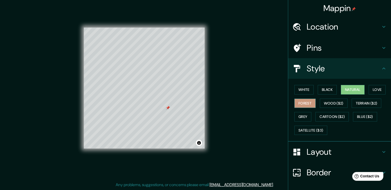
click at [316, 108] on button "Forest" at bounding box center [305, 104] width 21 height 10
click at [360, 125] on div "White Black Natural Love Forest Wood ($2) Terrain ($2) Grey Cartoon ($2) Blue (…" at bounding box center [342, 110] width 99 height 54
click at [348, 108] on button "Wood ($2)" at bounding box center [334, 104] width 28 height 10
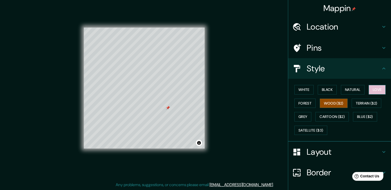
click at [369, 94] on button "Love" at bounding box center [377, 90] width 17 height 10
click at [311, 115] on div "White Black Natural Love Forest Wood ($2) Terrain ($2) Grey Cartoon ($2) Blue (…" at bounding box center [342, 110] width 99 height 54
drag, startPoint x: 330, startPoint y: 106, endPoint x: 321, endPoint y: 105, distance: 9.5
click at [331, 94] on button "Black" at bounding box center [327, 90] width 19 height 10
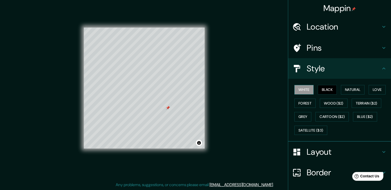
click at [305, 94] on button "White" at bounding box center [304, 90] width 19 height 10
click at [309, 137] on div "White Black Natural Love Forest Wood ($2) Terrain ($2) Grey Cartoon ($2) Blue (…" at bounding box center [342, 110] width 99 height 54
click at [316, 121] on button "Cartoon ($2)" at bounding box center [332, 117] width 33 height 10
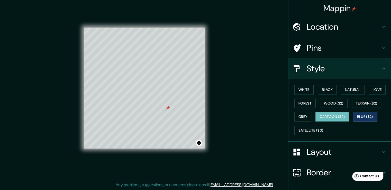
click at [353, 121] on button "Blue ($2)" at bounding box center [365, 117] width 24 height 10
click at [312, 121] on button "Grey" at bounding box center [303, 117] width 17 height 10
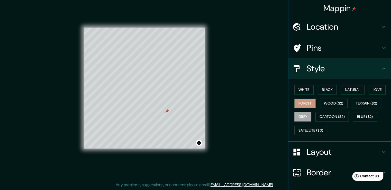
click at [316, 108] on button "Forest" at bounding box center [305, 104] width 21 height 10
click at [329, 94] on button "Black" at bounding box center [327, 90] width 19 height 10
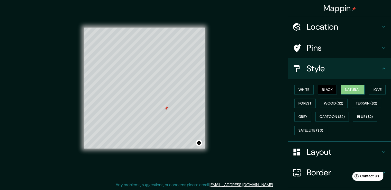
click at [355, 94] on button "Natural" at bounding box center [353, 90] width 24 height 10
click at [301, 94] on button "White" at bounding box center [304, 90] width 19 height 10
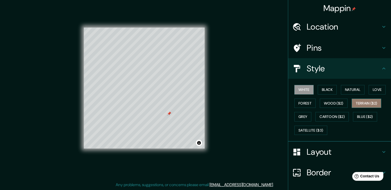
click at [352, 108] on button "Terrain ($2)" at bounding box center [367, 104] width 30 height 10
click at [312, 121] on button "Grey" at bounding box center [303, 117] width 17 height 10
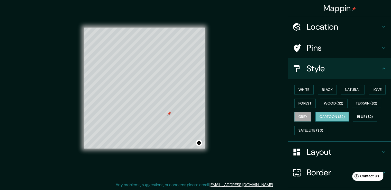
click at [316, 121] on button "Cartoon ($2)" at bounding box center [332, 117] width 33 height 10
click at [353, 121] on button "Blue ($2)" at bounding box center [365, 117] width 24 height 10
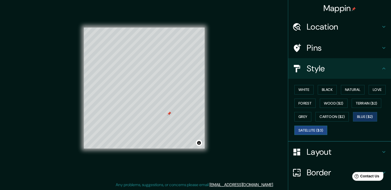
click at [322, 135] on button "Satellite ($3)" at bounding box center [311, 131] width 33 height 10
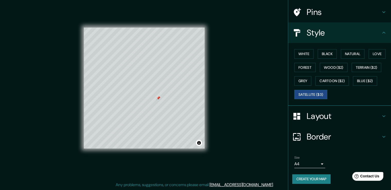
scroll to position [82, 0]
click at [365, 131] on h4 "Border" at bounding box center [344, 136] width 74 height 10
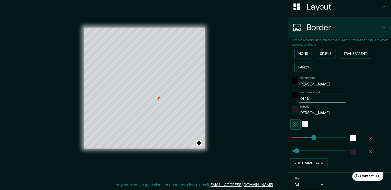
click at [362, 58] on button "Transparent" at bounding box center [355, 54] width 31 height 10
click at [344, 58] on button "Transparent" at bounding box center [355, 54] width 31 height 10
click at [330, 58] on button "Simple" at bounding box center [326, 54] width 20 height 10
click at [298, 58] on button "None" at bounding box center [303, 54] width 17 height 10
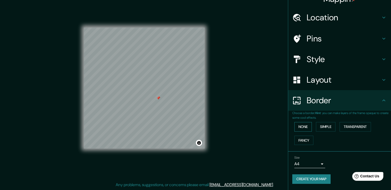
scroll to position [40, 0]
click at [304, 136] on button "Fancy" at bounding box center [304, 141] width 19 height 10
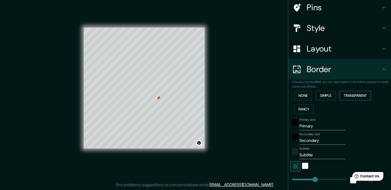
click at [371, 100] on button "Transparent" at bounding box center [355, 96] width 31 height 10
click at [329, 100] on button "Simple" at bounding box center [326, 96] width 20 height 10
click at [361, 100] on button "Transparent" at bounding box center [355, 96] width 31 height 10
click at [306, 100] on button "None" at bounding box center [303, 96] width 17 height 10
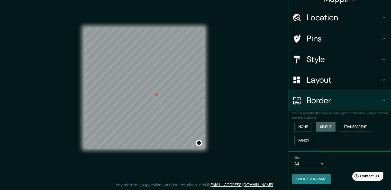
click at [327, 122] on button "Simple" at bounding box center [326, 127] width 20 height 10
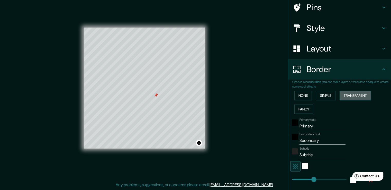
click at [364, 100] on button "Transparent" at bounding box center [355, 96] width 31 height 10
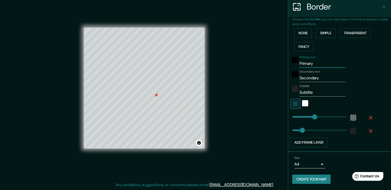
drag, startPoint x: 315, startPoint y: 57, endPoint x: 252, endPoint y: 58, distance: 62.8
click at [260, 58] on div "Mappin Location [STREET_ADDRESS][PERSON_NAME] Pins Style Layout Border Choose a…" at bounding box center [195, 92] width 391 height 196
drag, startPoint x: 339, startPoint y: 71, endPoint x: 302, endPoint y: 69, distance: 37.6
click at [302, 74] on input "Secondary" at bounding box center [323, 78] width 46 height 8
click at [202, 72] on div "Mappin Location [STREET_ADDRESS][PERSON_NAME] Pins Style Layout Border Choose a…" at bounding box center [195, 92] width 391 height 196
